Goal: Find specific page/section: Find specific page/section

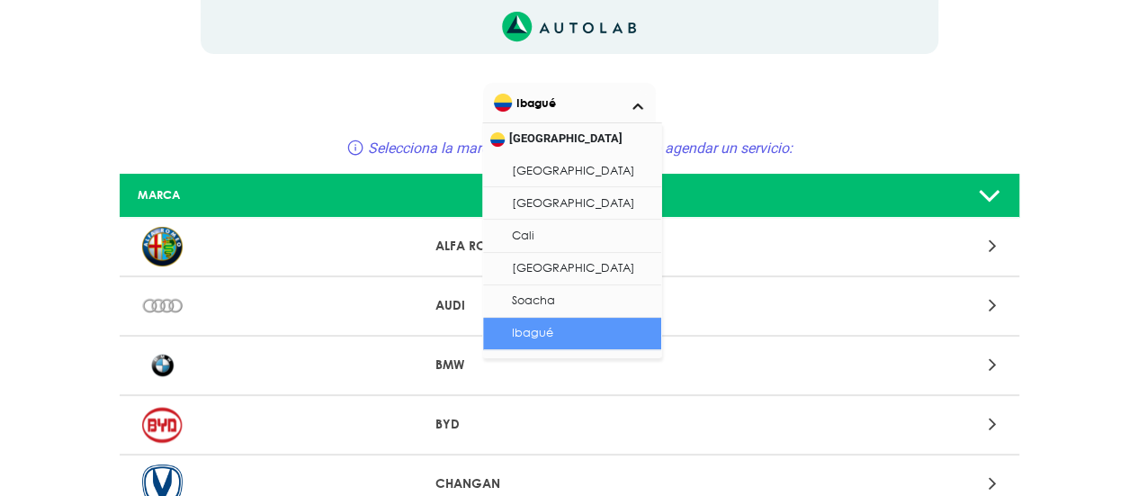
click at [611, 109] on span "Ibagué" at bounding box center [571, 102] width 154 height 25
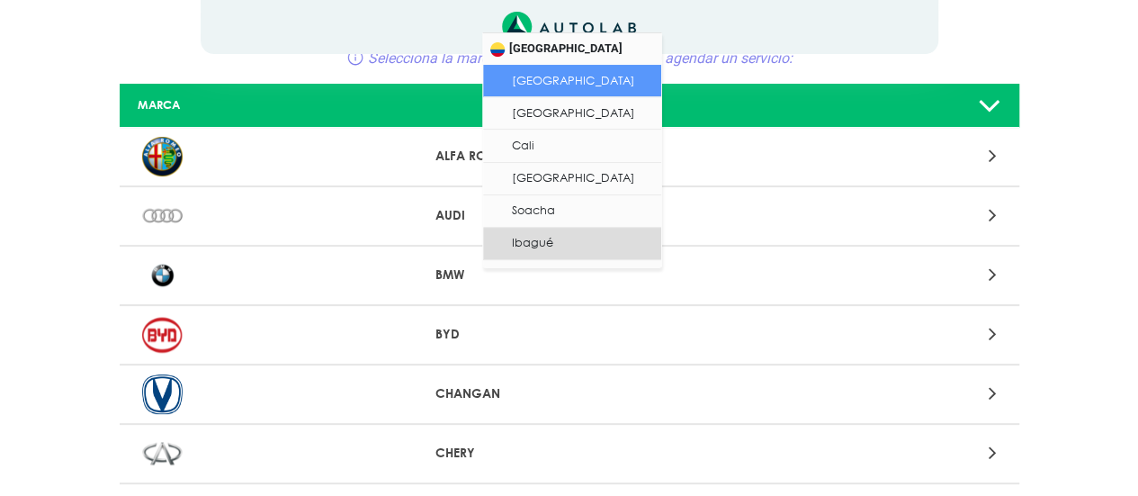
click at [551, 87] on li "Bogotá" at bounding box center [572, 81] width 178 height 32
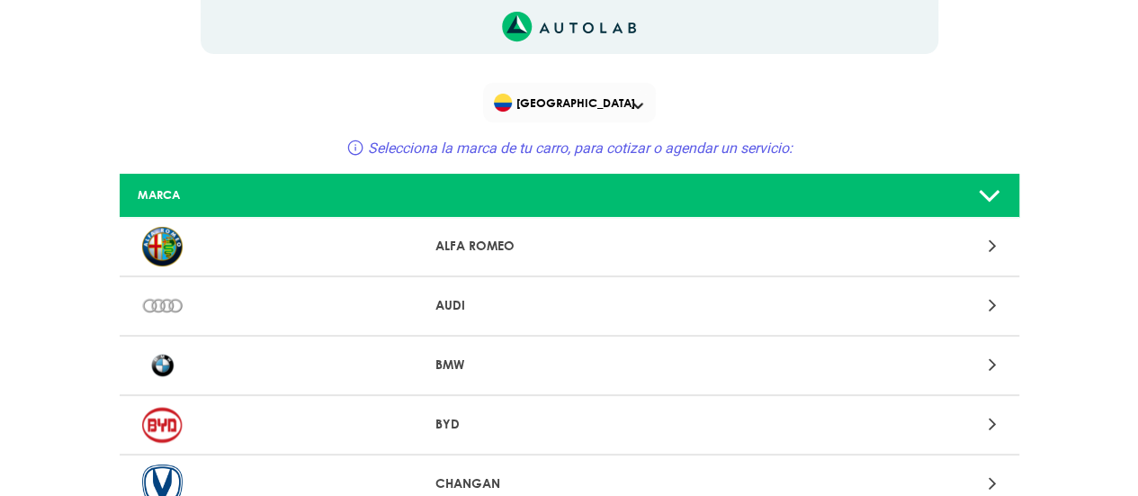
click at [601, 112] on span "Bogotá" at bounding box center [571, 102] width 154 height 25
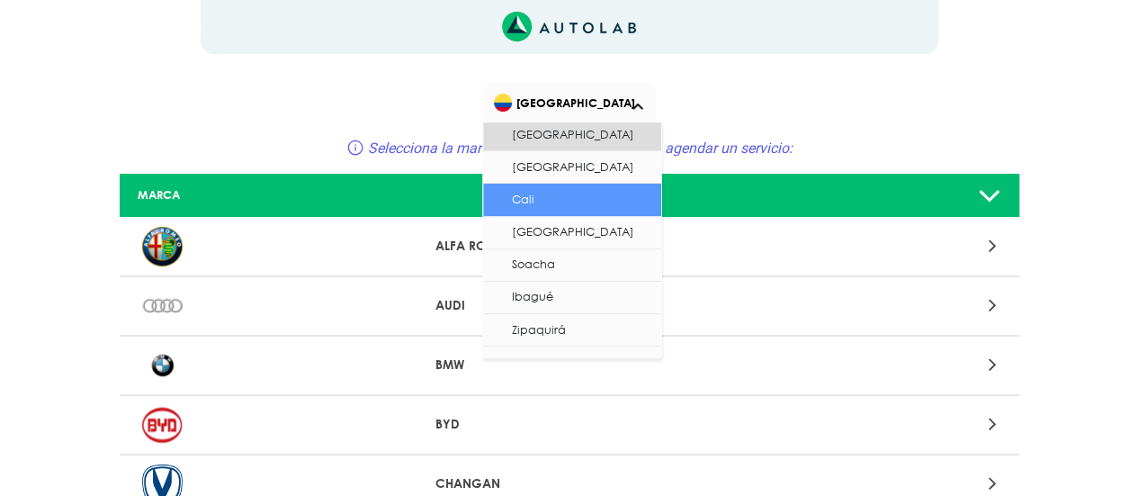
scroll to position [56, 0]
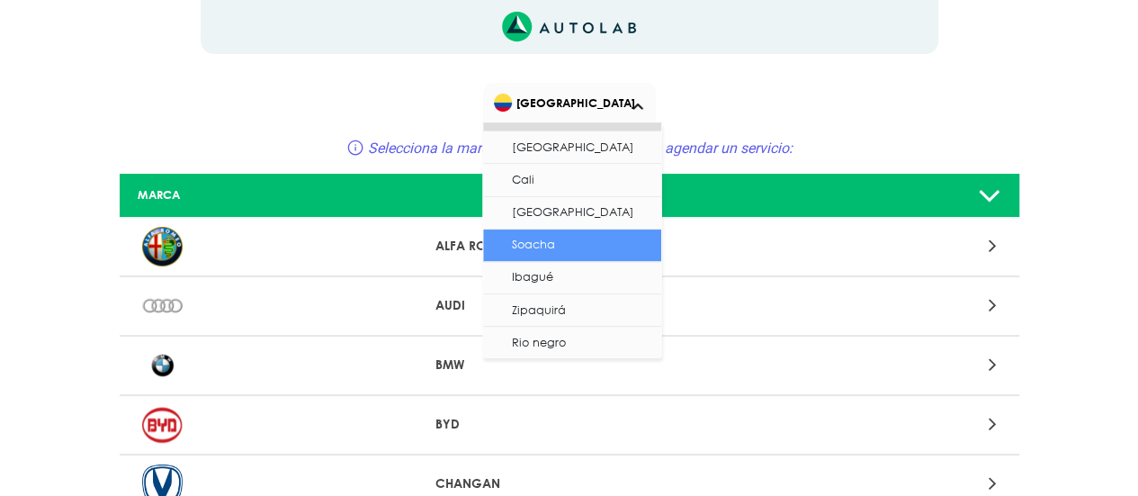
click at [563, 238] on li "Soacha" at bounding box center [572, 245] width 178 height 32
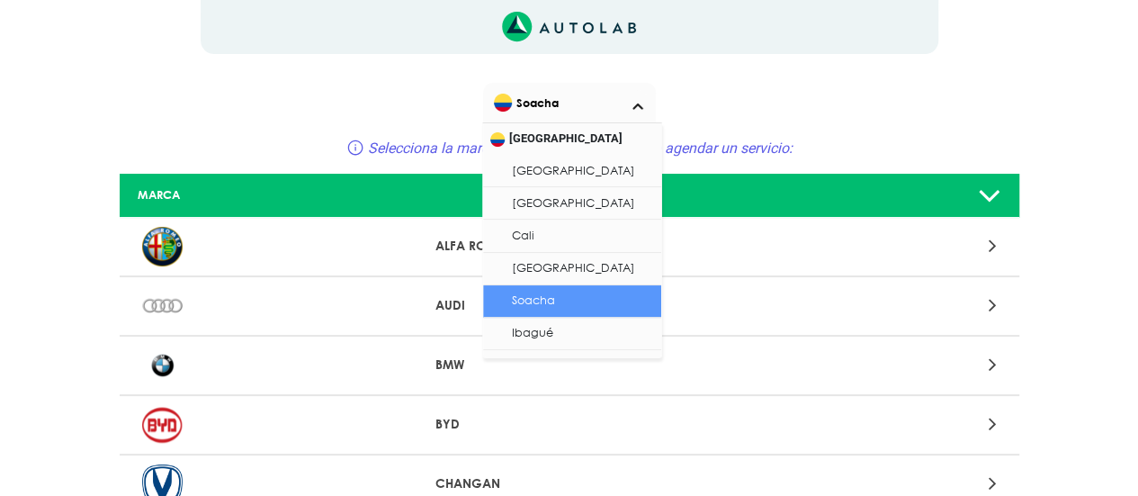
click at [622, 103] on span "Soacha" at bounding box center [571, 102] width 154 height 25
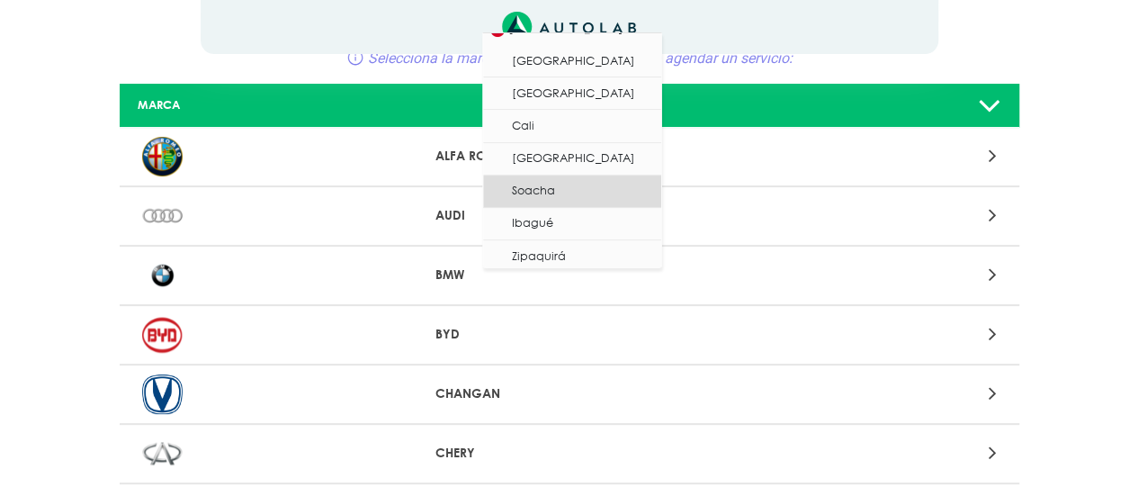
scroll to position [0, 0]
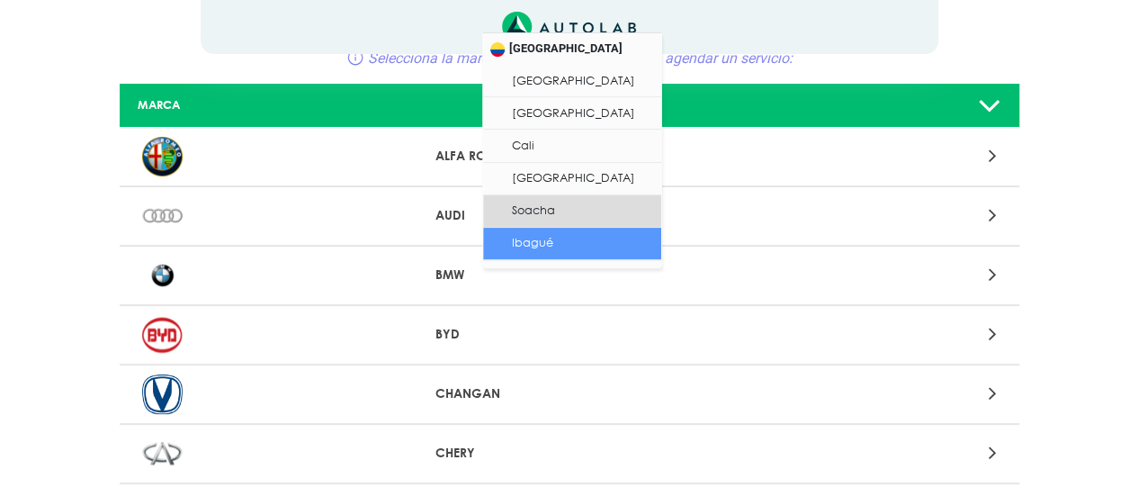
click at [162, 44] on div "Soacha Selecciona la marca de tu carro, para cotizar o agendar un servicio:" at bounding box center [569, 35] width 1079 height 84
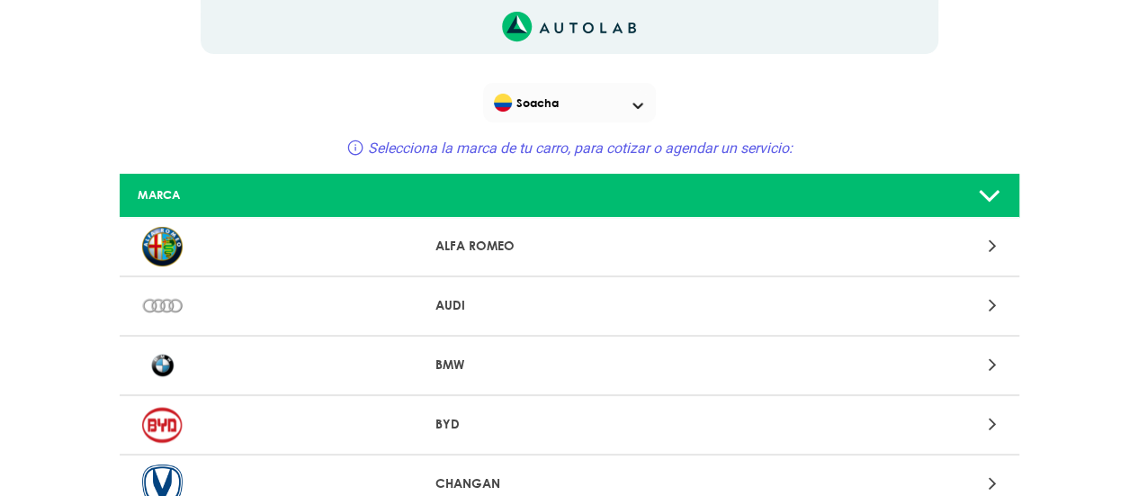
click at [613, 114] on span "Soacha" at bounding box center [571, 102] width 154 height 25
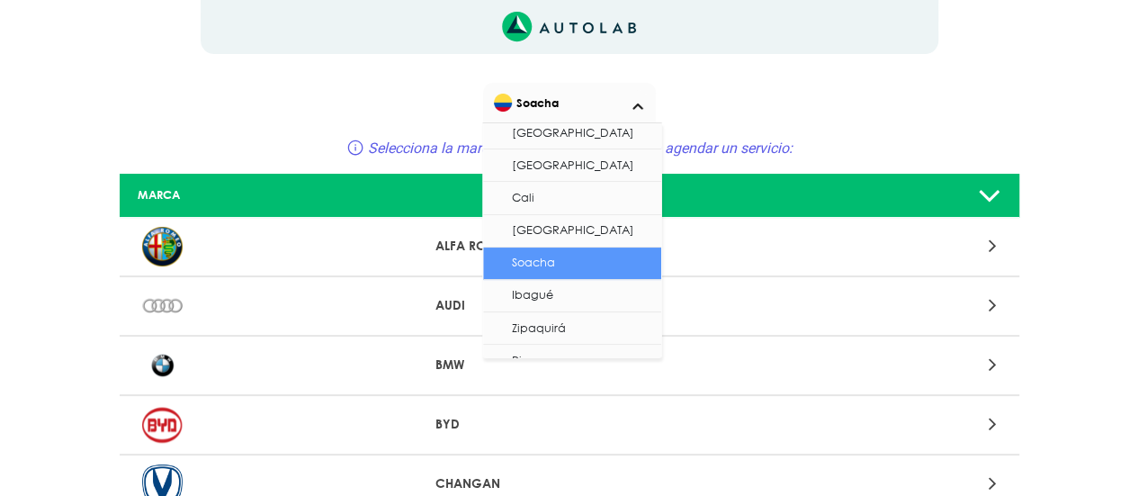
scroll to position [56, 0]
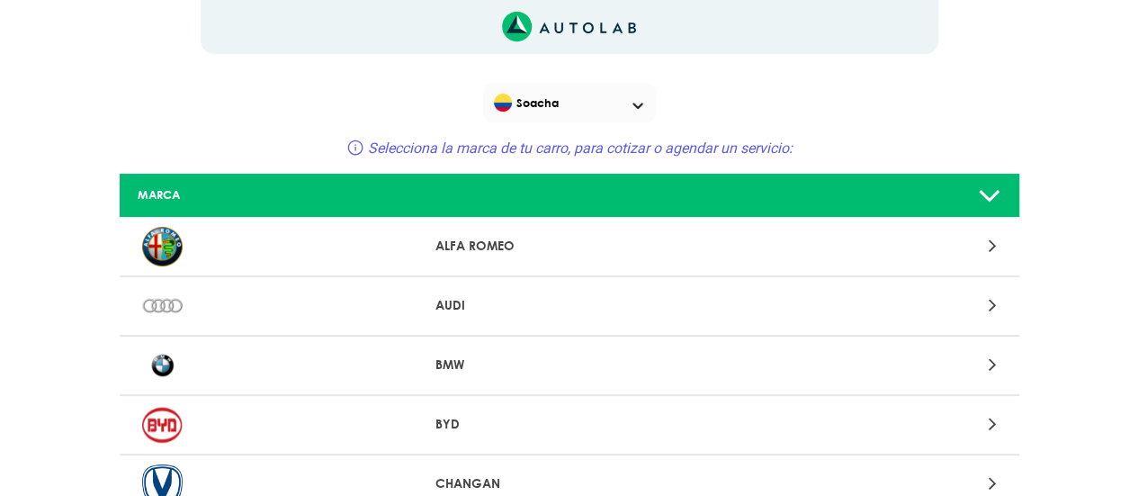
click at [603, 112] on span "Soacha" at bounding box center [571, 102] width 154 height 25
click at [135, 127] on div "Soacha Selecciona la marca de tu carro, para cotizar o agendar un servicio:" at bounding box center [569, 125] width 1079 height 84
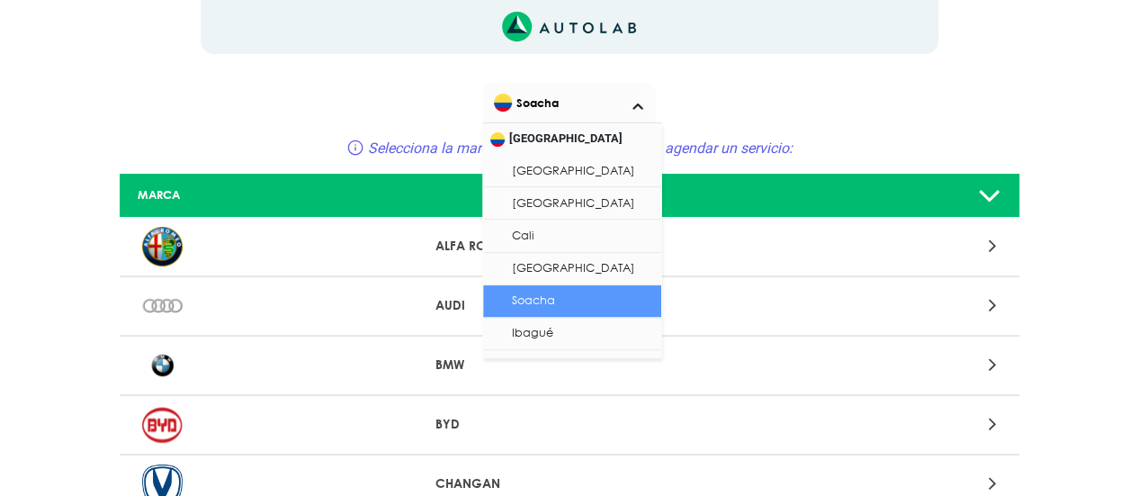
click at [624, 102] on span "Soacha" at bounding box center [571, 102] width 154 height 25
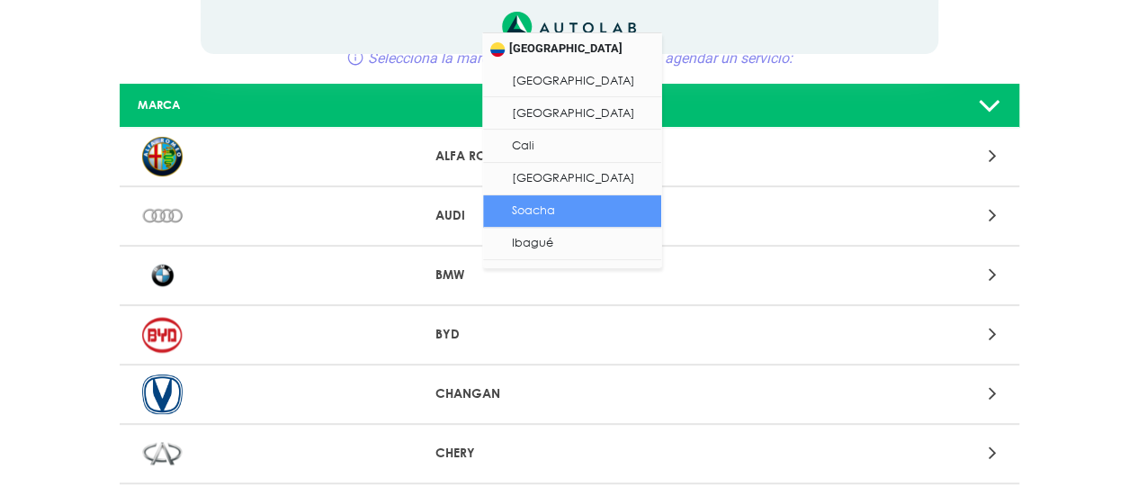
drag, startPoint x: 180, startPoint y: 67, endPoint x: 164, endPoint y: 40, distance: 31.5
click at [180, 67] on div "Soacha Selecciona la marca de tu carro, para cotizar o agendar un servicio:" at bounding box center [569, 35] width 1079 height 84
